Goal: Task Accomplishment & Management: Manage account settings

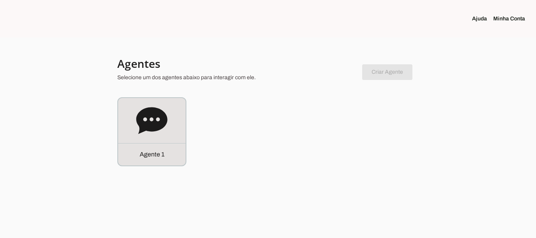
click at [507, 21] on link "Minha Conta" at bounding box center [513, 19] width 38 height 8
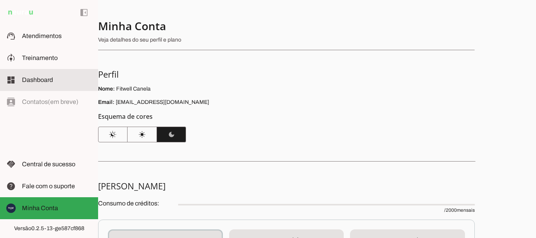
click at [61, 36] on span "Atendimentos" at bounding box center [42, 36] width 40 height 7
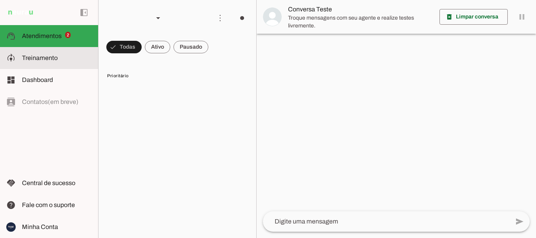
drag, startPoint x: 44, startPoint y: 61, endPoint x: 50, endPoint y: 60, distance: 5.9
click at [45, 62] on slot at bounding box center [57, 57] width 70 height 9
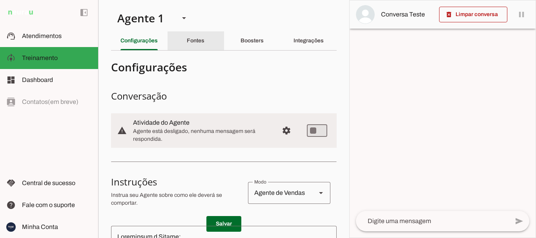
drag, startPoint x: 191, startPoint y: 42, endPoint x: 354, endPoint y: 127, distance: 183.5
click at [0, 0] on slot "Fontes" at bounding box center [0, 0] width 0 height 0
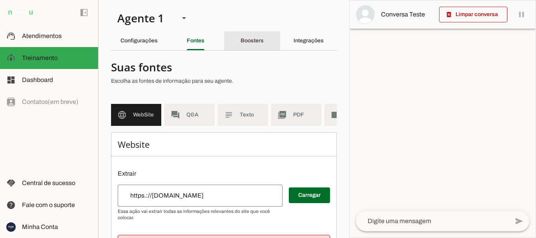
drag, startPoint x: 253, startPoint y: 37, endPoint x: 281, endPoint y: 38, distance: 28.3
click at [253, 36] on div "Boosters" at bounding box center [252, 40] width 23 height 19
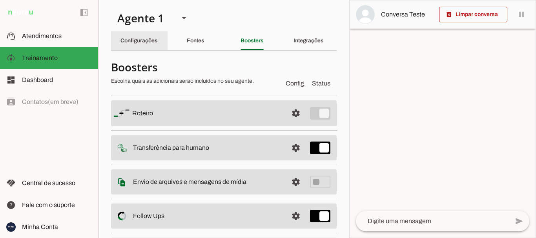
drag, startPoint x: 126, startPoint y: 38, endPoint x: 194, endPoint y: 36, distance: 68.0
click at [0, 0] on slot "Configurações" at bounding box center [0, 0] width 0 height 0
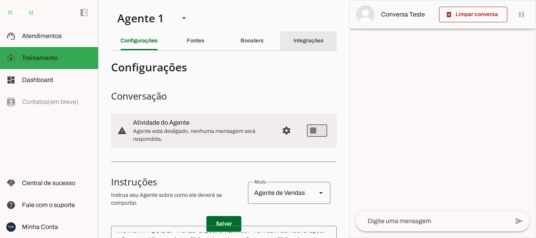
click at [309, 44] on div "Integrações" at bounding box center [309, 40] width 30 height 19
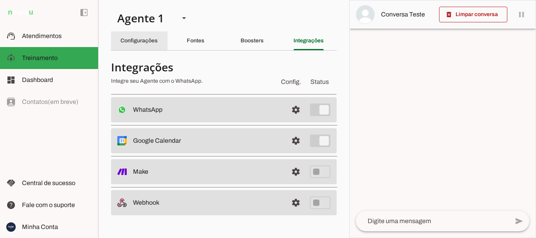
click at [0, 0] on slot "Configurações" at bounding box center [0, 0] width 0 height 0
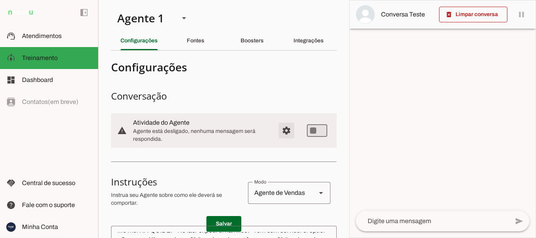
click at [285, 132] on span "Configurações avançadas" at bounding box center [286, 130] width 19 height 19
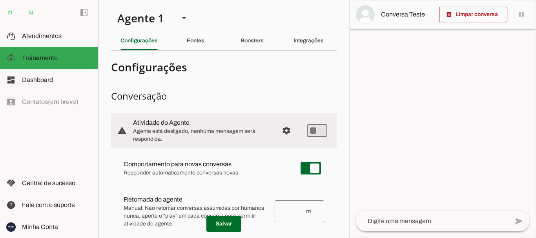
scroll to position [39, 0]
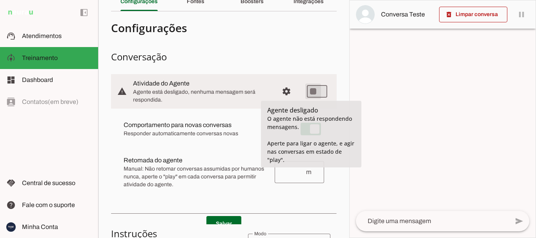
type md-switch "on"
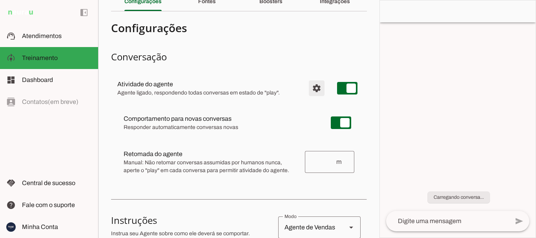
click at [311, 92] on span "Configurações avançadas" at bounding box center [316, 88] width 19 height 19
type md-switch "on"
click at [332, 123] on section "Agente 1 Criar Agente Você atingiu o limite de IAs Neurau permitidas. Atualize …" at bounding box center [239, 119] width 282 height 238
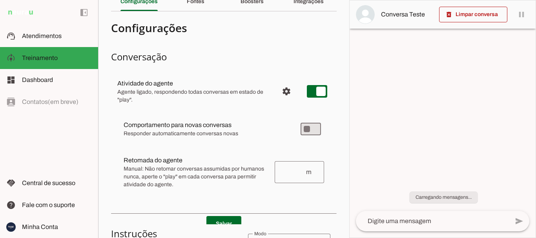
drag, startPoint x: 331, startPoint y: 120, endPoint x: 327, endPoint y: 124, distance: 5.8
click at [331, 120] on section "Agente 1 Criar Agente Você atingiu o limite de IAs Neurau permitidas. Atualize …" at bounding box center [223, 119] width 251 height 238
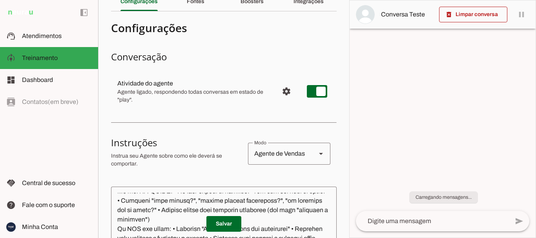
scroll to position [157, 0]
click at [283, 93] on span "Configurações avançadas" at bounding box center [286, 91] width 19 height 19
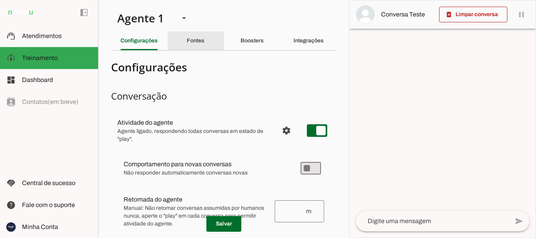
drag, startPoint x: 191, startPoint y: 36, endPoint x: 226, endPoint y: 127, distance: 97.2
click at [191, 37] on div "Fontes" at bounding box center [196, 40] width 18 height 19
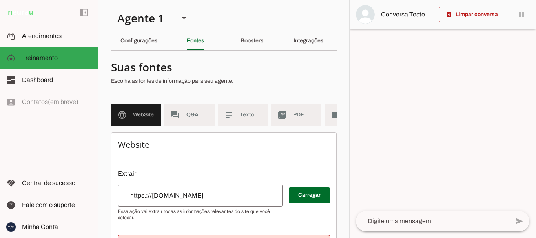
click at [153, 111] on span "WebSite" at bounding box center [144, 115] width 22 height 8
click at [192, 116] on span "Q&A" at bounding box center [198, 115] width 22 height 8
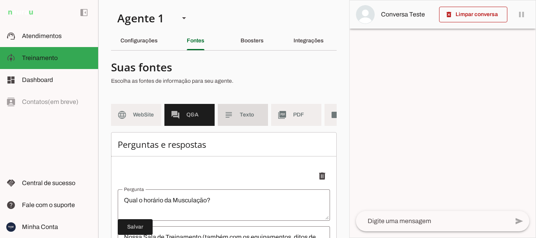
drag, startPoint x: 248, startPoint y: 110, endPoint x: 294, endPoint y: 110, distance: 45.9
click at [249, 110] on md-item "subject Texto" at bounding box center [243, 115] width 50 height 22
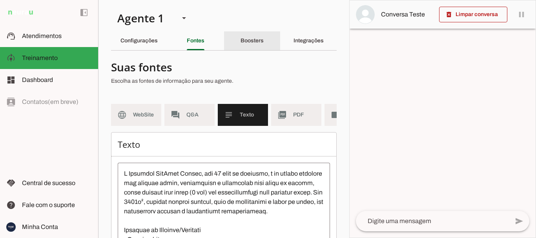
drag, startPoint x: 251, startPoint y: 39, endPoint x: 260, endPoint y: 38, distance: 9.8
click at [0, 0] on slot "Boosters" at bounding box center [0, 0] width 0 height 0
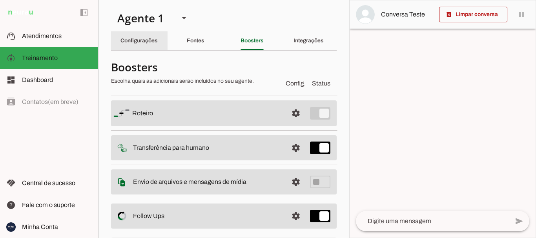
drag, startPoint x: 142, startPoint y: 49, endPoint x: 160, endPoint y: 43, distance: 18.5
click at [143, 44] on div "Configurações" at bounding box center [139, 40] width 37 height 19
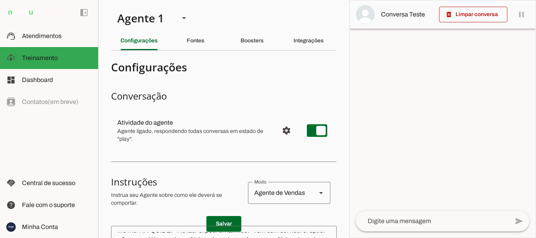
scroll to position [39, 0]
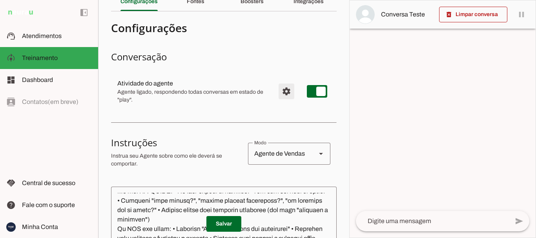
drag, startPoint x: 275, startPoint y: 90, endPoint x: 268, endPoint y: 105, distance: 16.3
click at [277, 90] on span "Configurações avançadas" at bounding box center [286, 91] width 19 height 19
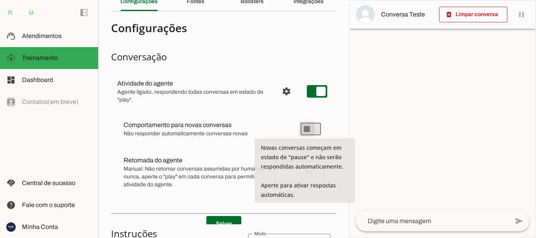
type md-switch "on"
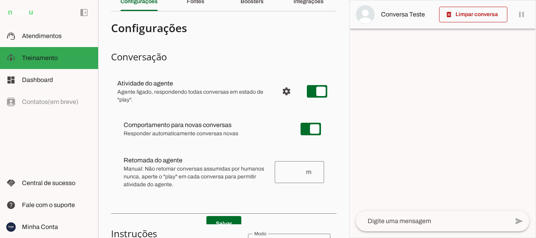
scroll to position [157, 0]
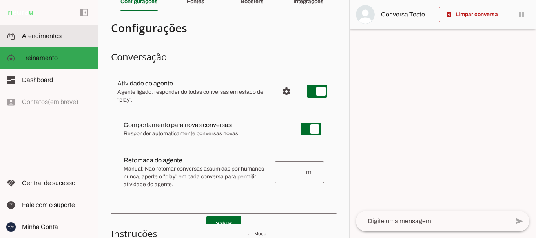
drag, startPoint x: 48, startPoint y: 42, endPoint x: 85, endPoint y: 10, distance: 48.7
click at [49, 42] on md-item "support_agent Atendimentos Atendimentos" at bounding box center [49, 36] width 98 height 22
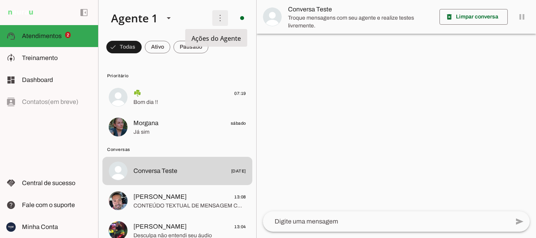
drag, startPoint x: 210, startPoint y: 20, endPoint x: 216, endPoint y: 20, distance: 5.5
click at [211, 20] on span at bounding box center [220, 18] width 19 height 19
click at [0, 0] on slot "Ativar chats em massa" at bounding box center [0, 0] width 0 height 0
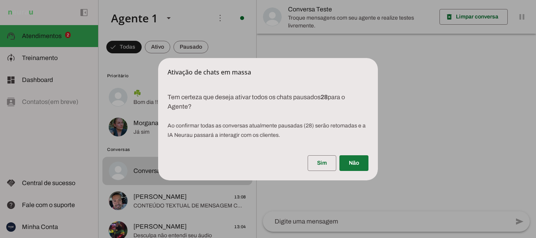
drag, startPoint x: 359, startPoint y: 163, endPoint x: 435, endPoint y: 152, distance: 76.7
click at [364, 160] on span at bounding box center [354, 163] width 29 height 19
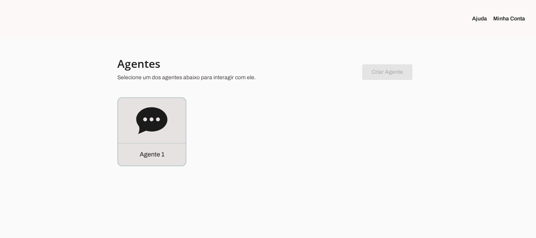
click at [512, 19] on link "Minha Conta" at bounding box center [513, 19] width 38 height 8
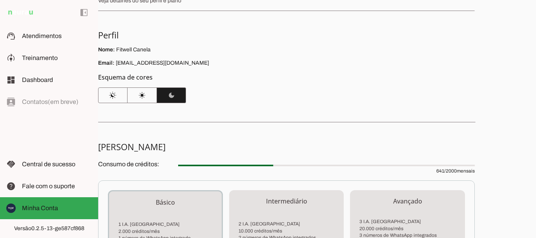
scroll to position [196, 0]
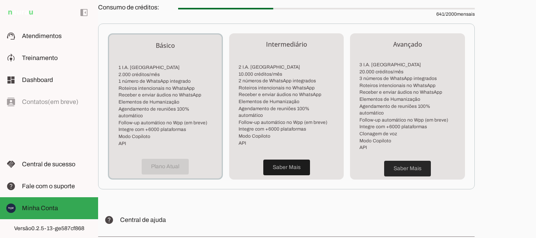
click at [412, 167] on span at bounding box center [407, 168] width 47 height 19
click at [289, 170] on span at bounding box center [286, 167] width 47 height 19
